Goal: Information Seeking & Learning: Find specific fact

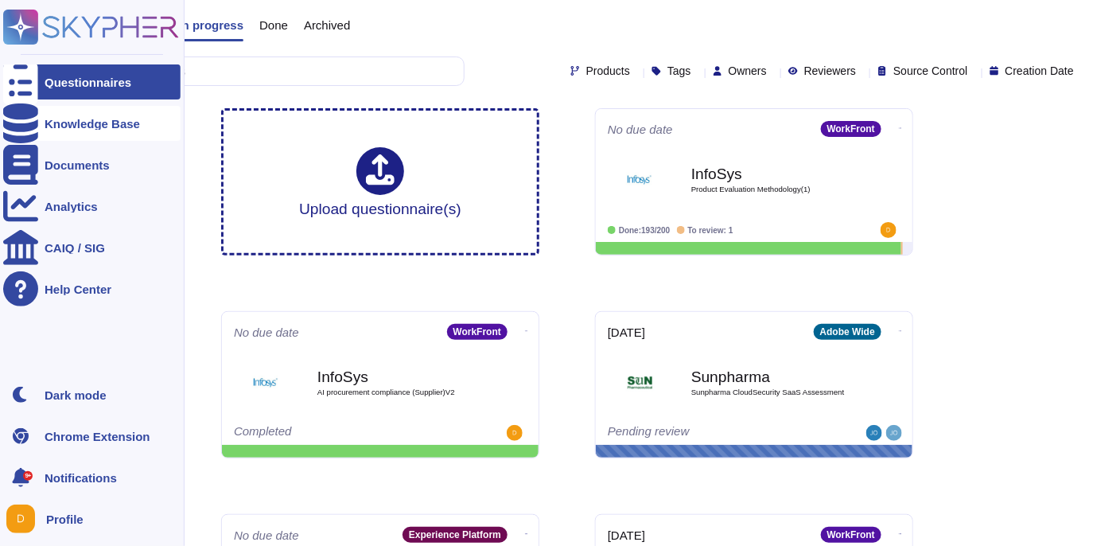
click at [92, 130] on div "Knowledge Base" at bounding box center [91, 123] width 177 height 35
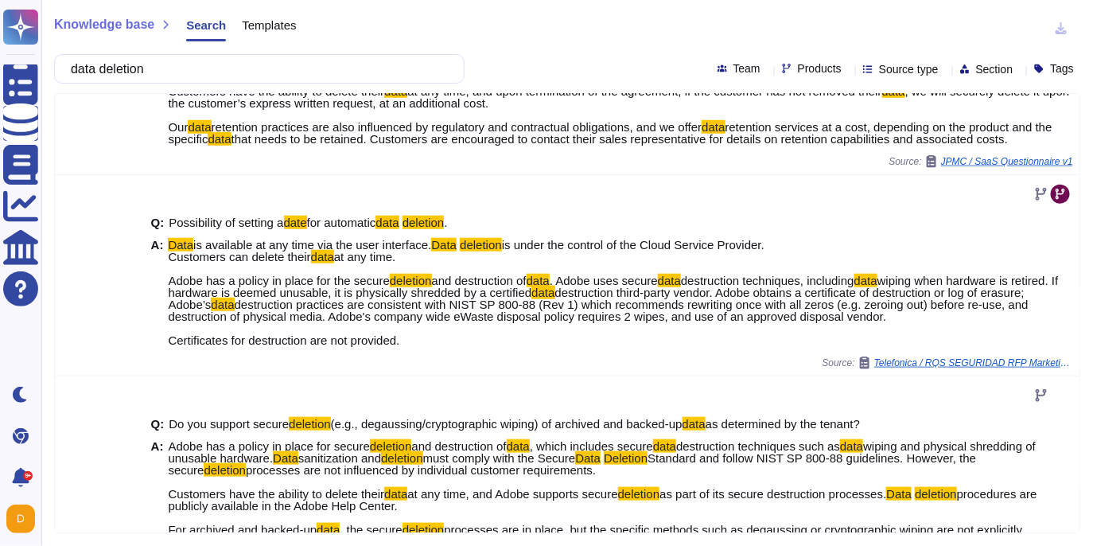
scroll to position [417, 0]
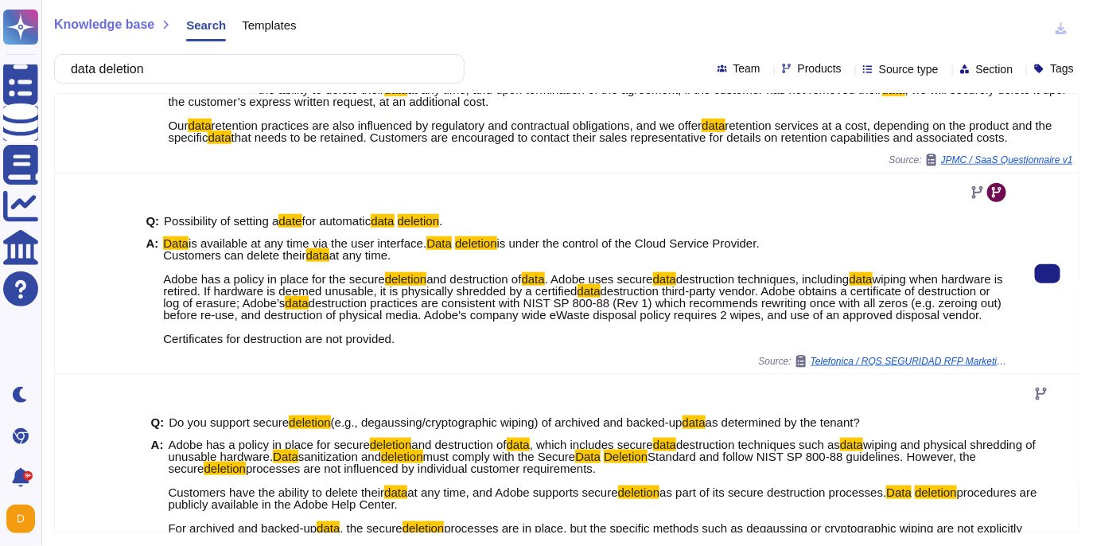
type input "data deletion"
click at [253, 262] on span "is under the control of the Cloud Service Provider. Customers can delete their" at bounding box center [463, 248] width 600 height 25
drag, startPoint x: 218, startPoint y: 305, endPoint x: 453, endPoint y: 311, distance: 234.7
click at [453, 311] on span "Data is available at any time via the user interface. Data deletion is under th…" at bounding box center [586, 290] width 846 height 107
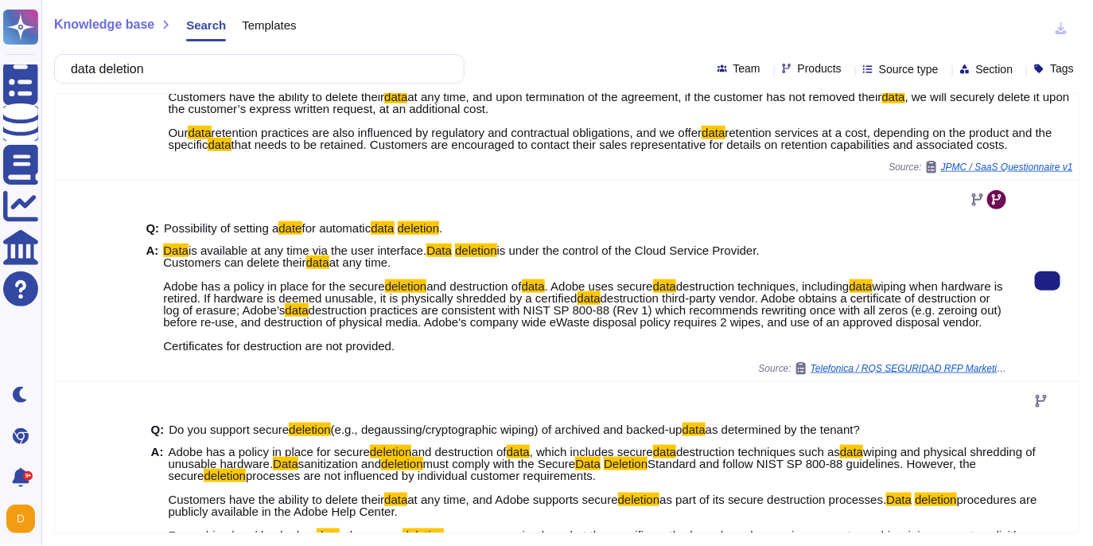
scroll to position [0, 0]
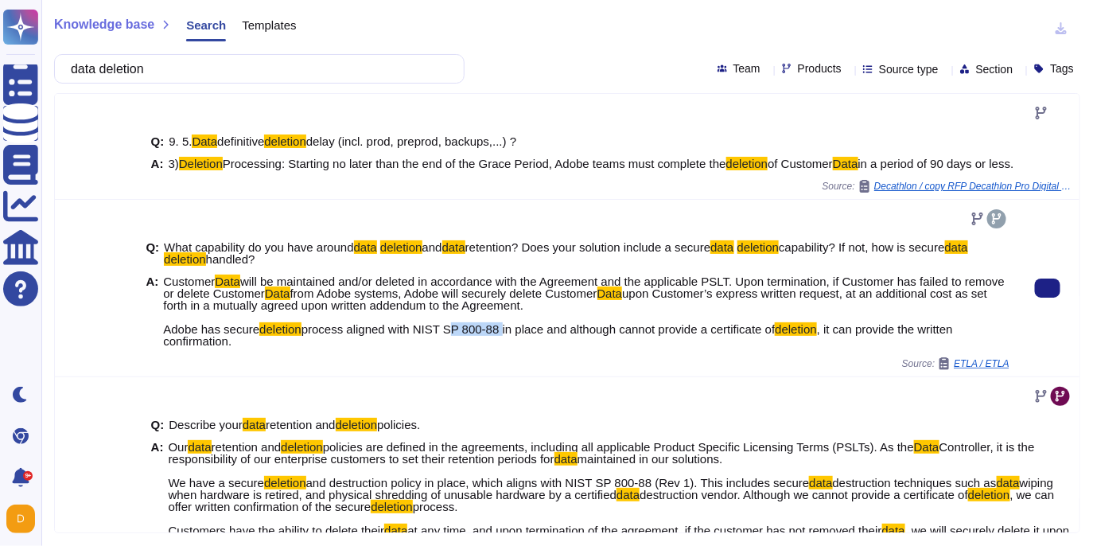
drag, startPoint x: 457, startPoint y: 328, endPoint x: 515, endPoint y: 330, distance: 58.1
click at [515, 330] on span "process aligned with NIST SP 800-88 in place and although cannot provide a cert…" at bounding box center [538, 329] width 474 height 14
copy span "SP 800-88"
